Goal: Check status: Check status

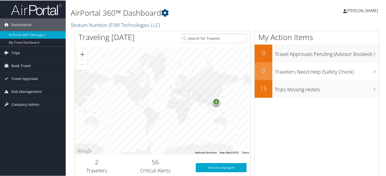
click at [26, 56] on link "Trips" at bounding box center [33, 52] width 66 height 13
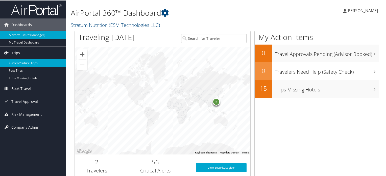
click at [25, 62] on link "Current/Future Trips" at bounding box center [33, 63] width 66 height 8
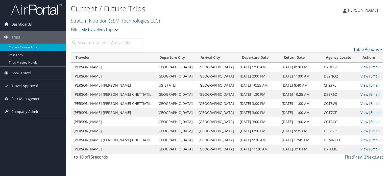
click at [94, 41] on input "search" at bounding box center [107, 42] width 73 height 9
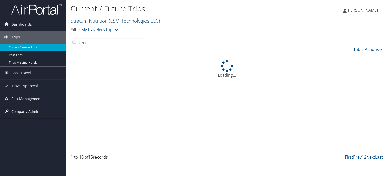
type input "alexis"
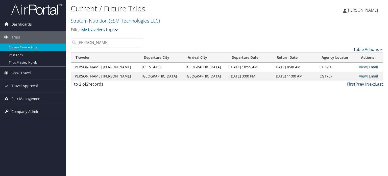
click at [140, 44] on input "alexis" at bounding box center [107, 42] width 73 height 9
click at [138, 42] on input "alexis" at bounding box center [107, 42] width 73 height 9
